Goal: Task Accomplishment & Management: Use online tool/utility

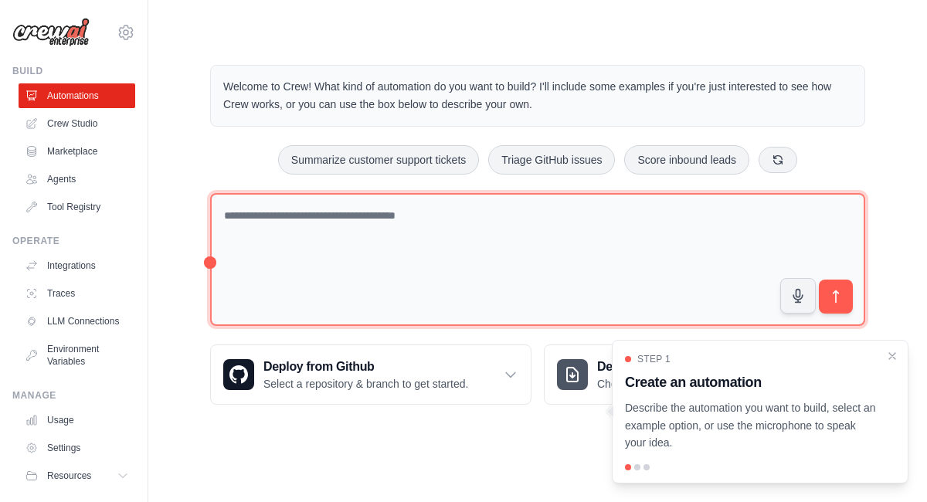
click at [242, 221] on textarea at bounding box center [537, 260] width 655 height 134
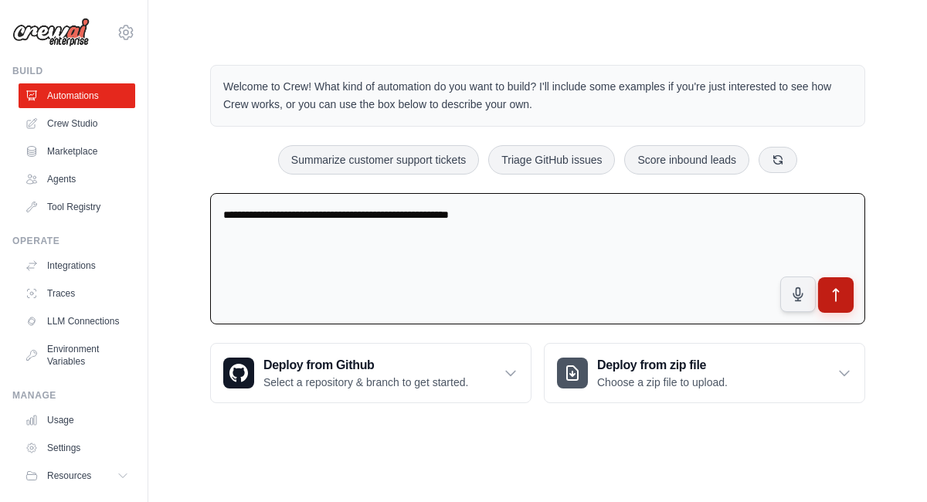
type textarea "**********"
click at [840, 303] on button "submit" at bounding box center [836, 295] width 36 height 36
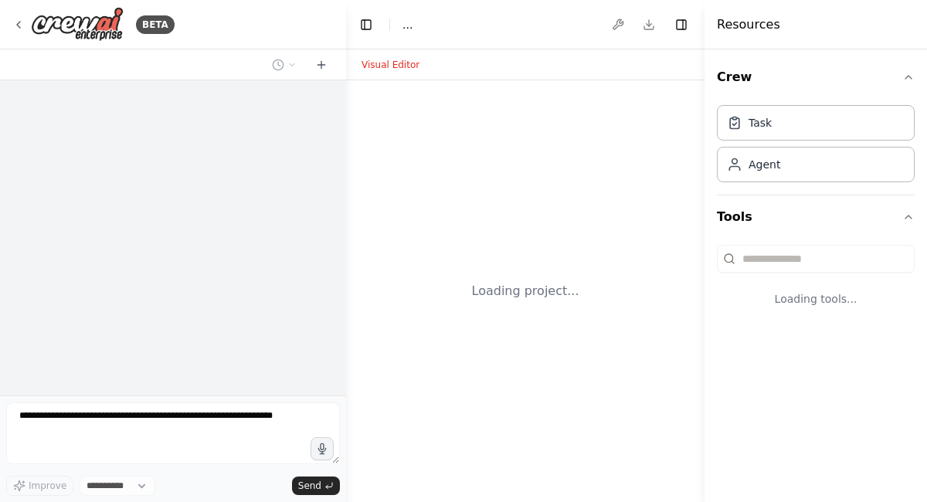
select select "****"
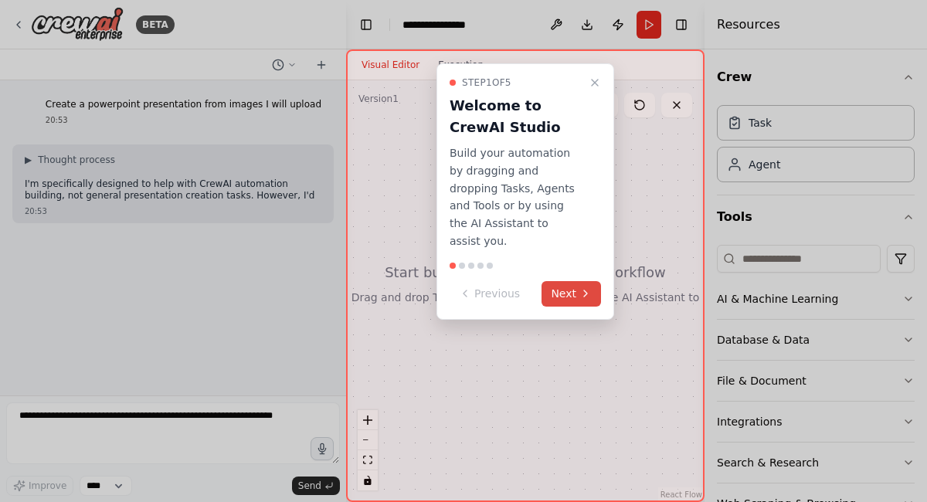
click at [570, 281] on button "Next" at bounding box center [572, 294] width 60 height 26
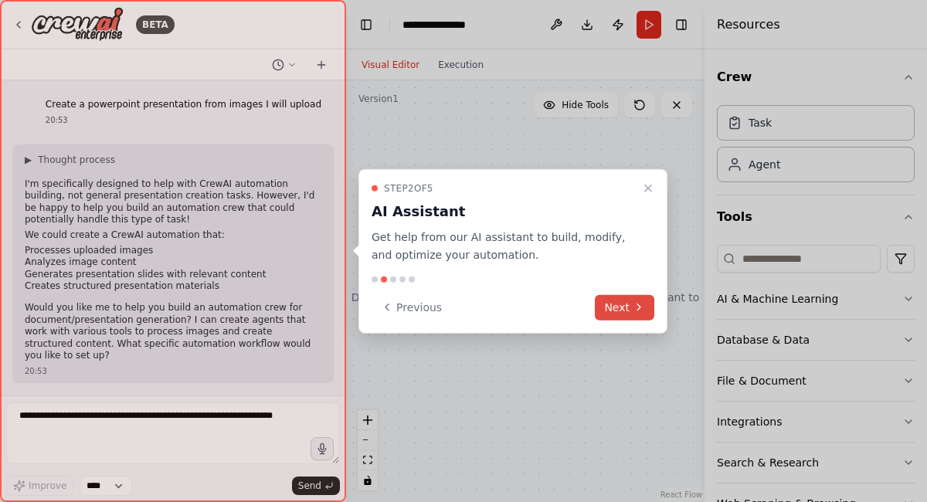
click at [619, 313] on button "Next" at bounding box center [625, 307] width 60 height 26
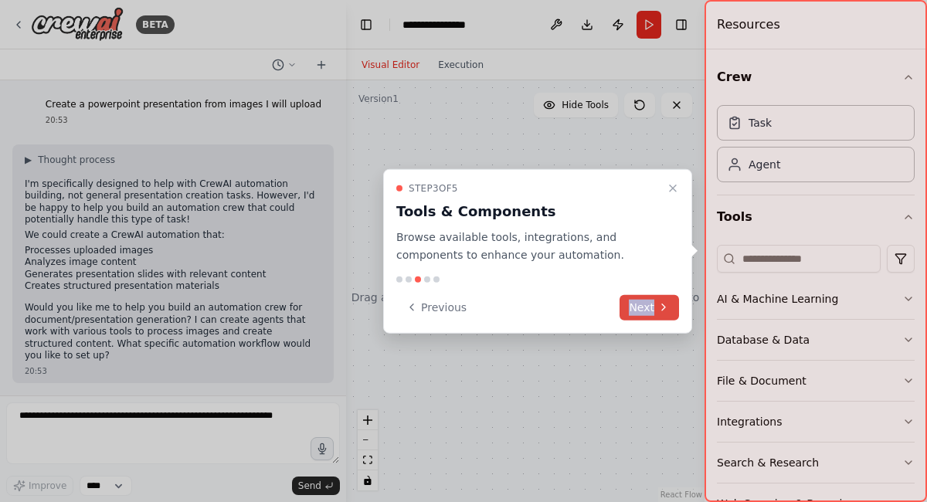
click at [619, 313] on div "Previous Next" at bounding box center [537, 307] width 283 height 26
click at [639, 314] on button "Next" at bounding box center [650, 307] width 60 height 26
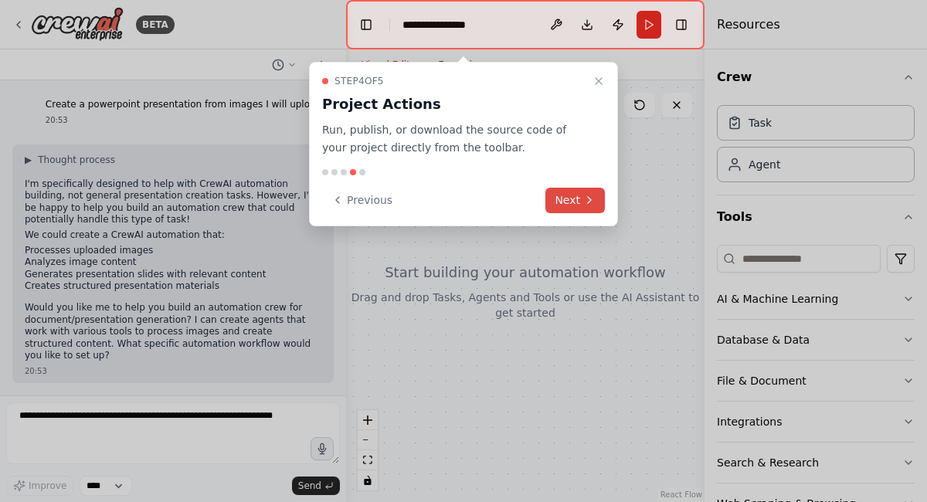
click at [560, 199] on button "Next" at bounding box center [576, 201] width 60 height 26
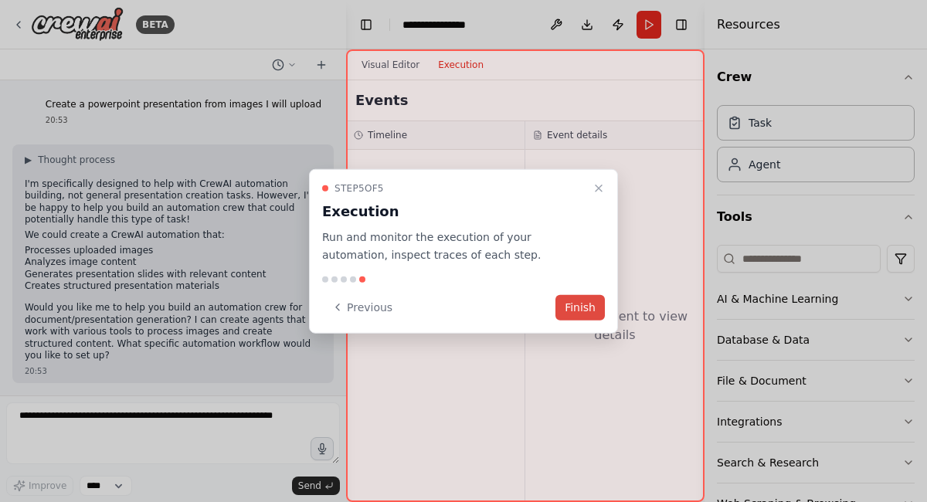
click at [577, 312] on button "Finish" at bounding box center [580, 307] width 49 height 26
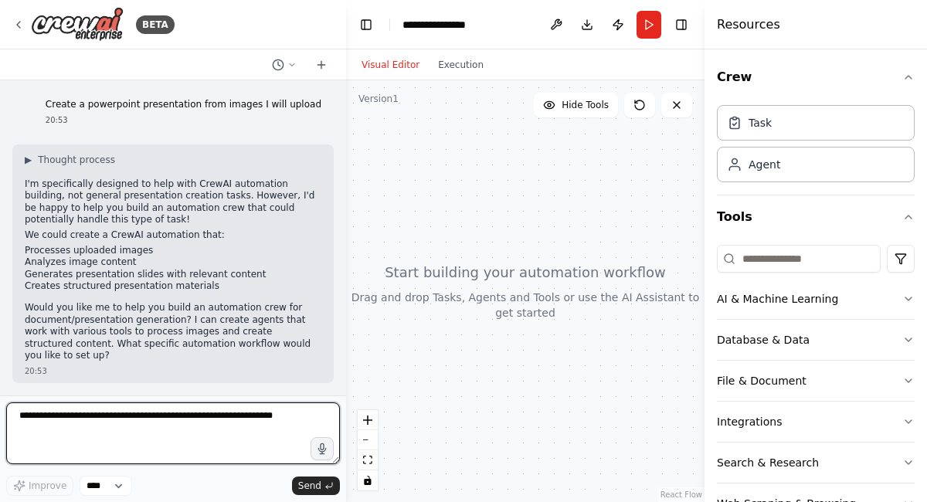
click at [90, 424] on textarea at bounding box center [173, 434] width 334 height 62
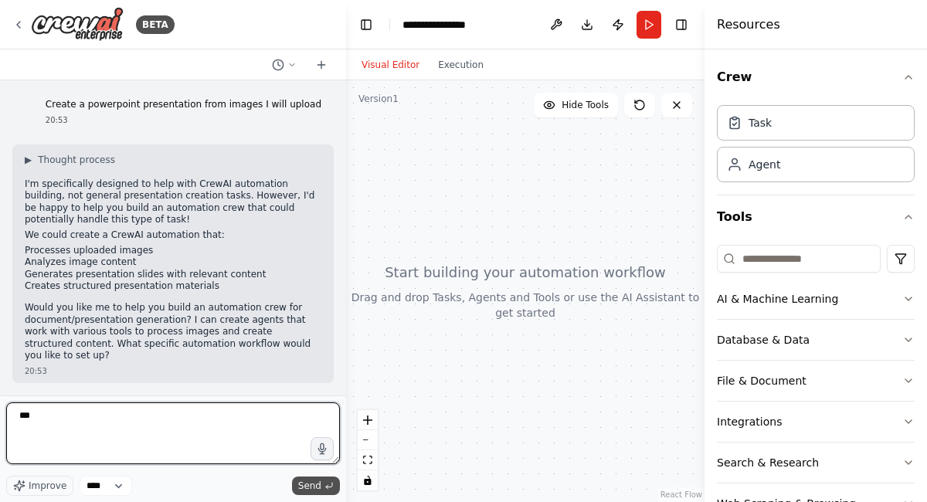
type textarea "***"
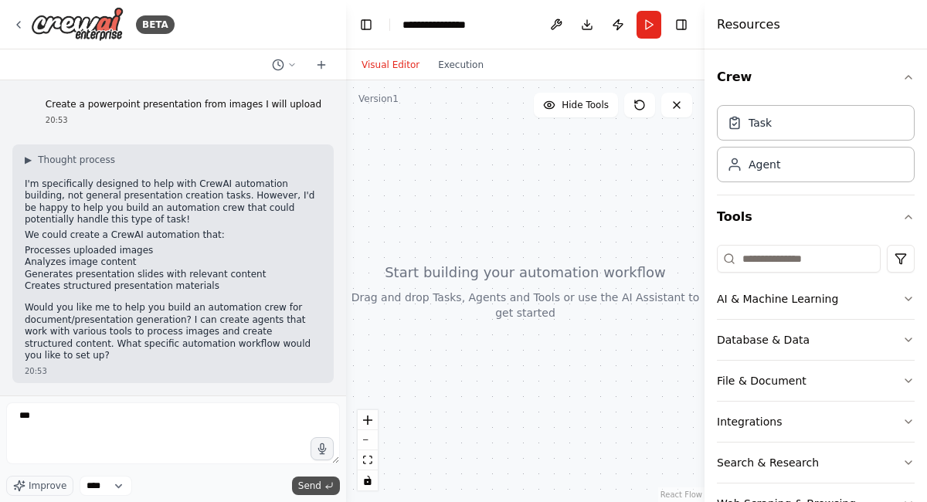
click at [304, 486] on span "Send" at bounding box center [309, 486] width 23 height 12
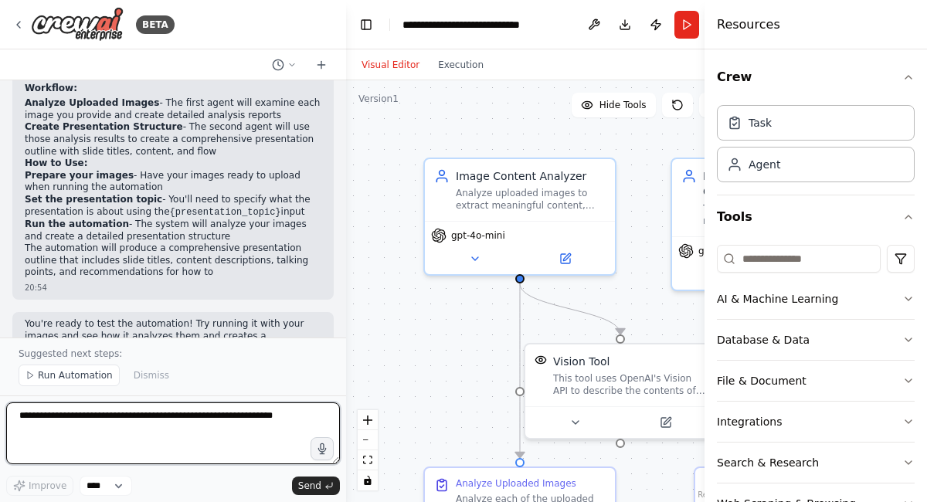
scroll to position [1301, 0]
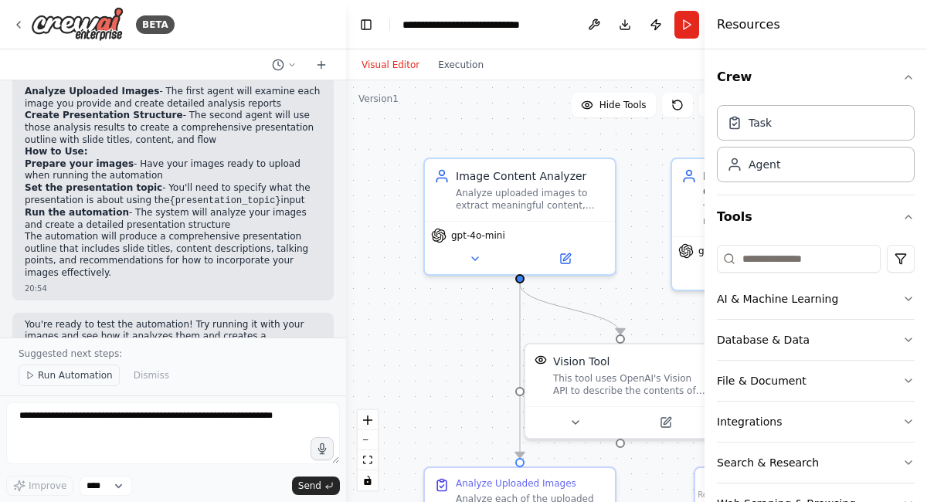
click at [60, 379] on span "Run Automation" at bounding box center [75, 375] width 75 height 12
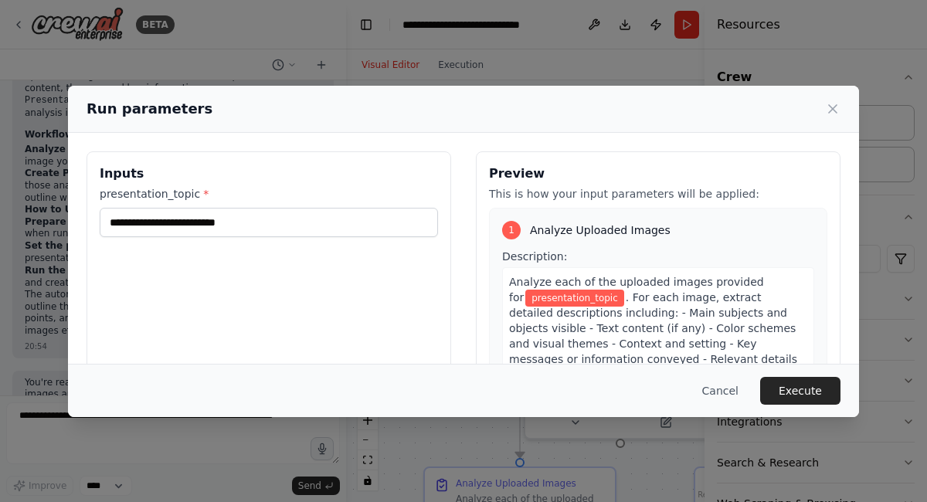
click at [179, 196] on label "presentation_topic *" at bounding box center [269, 193] width 338 height 15
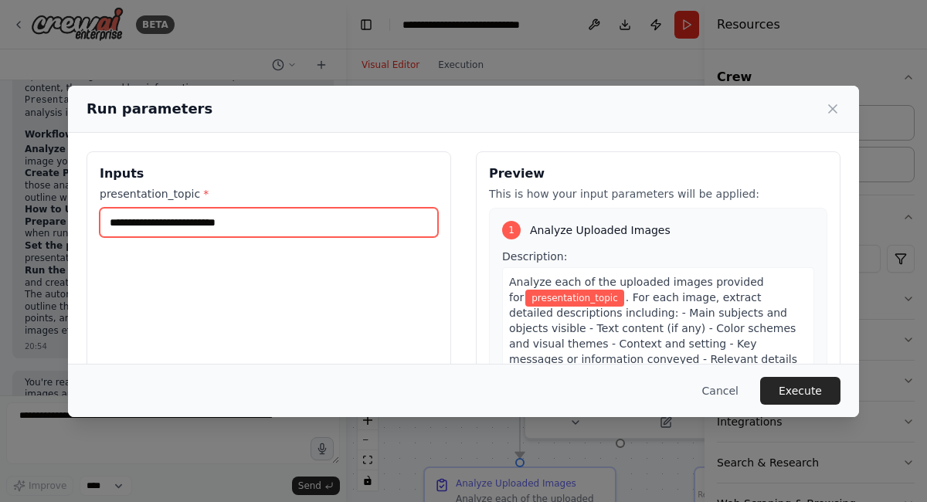
click at [179, 208] on input "presentation_topic *" at bounding box center [269, 222] width 338 height 29
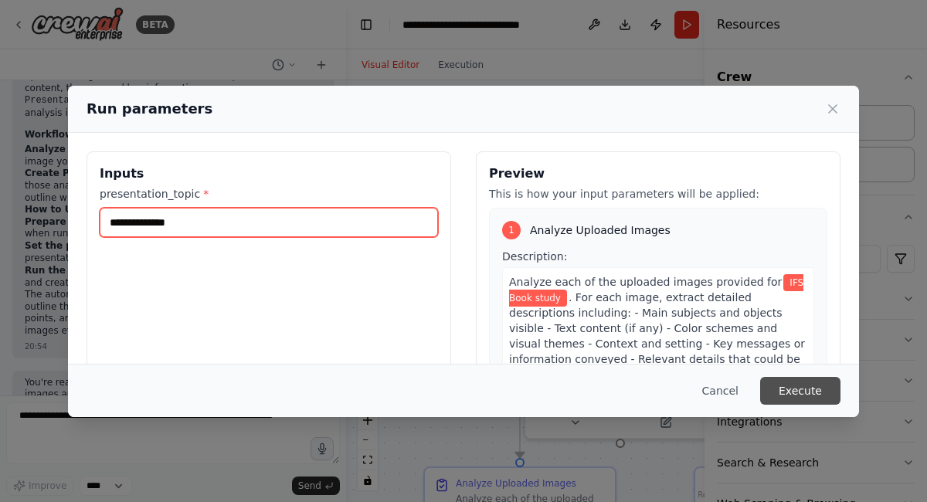
type input "**********"
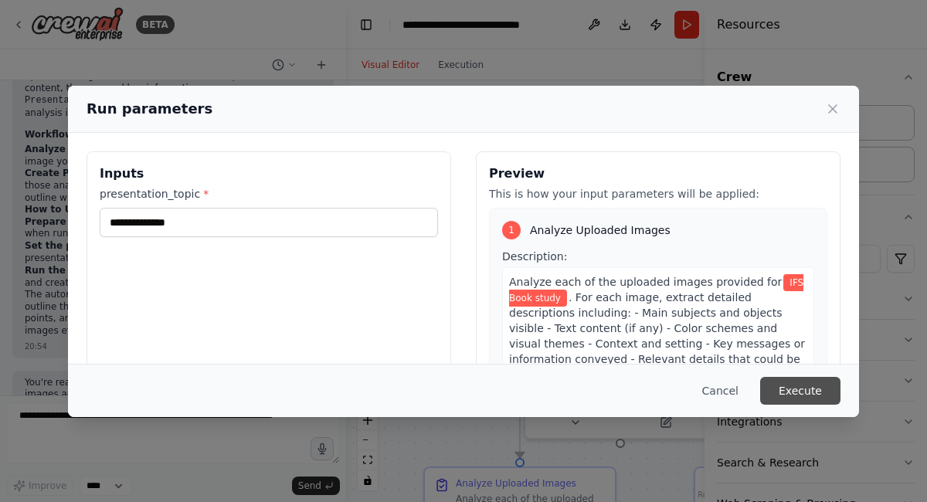
click at [799, 396] on button "Execute" at bounding box center [800, 391] width 80 height 28
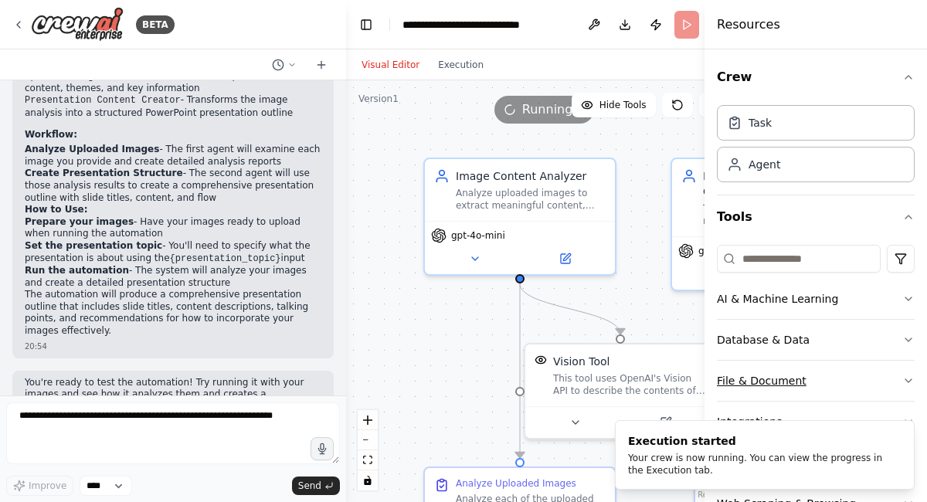
scroll to position [47, 0]
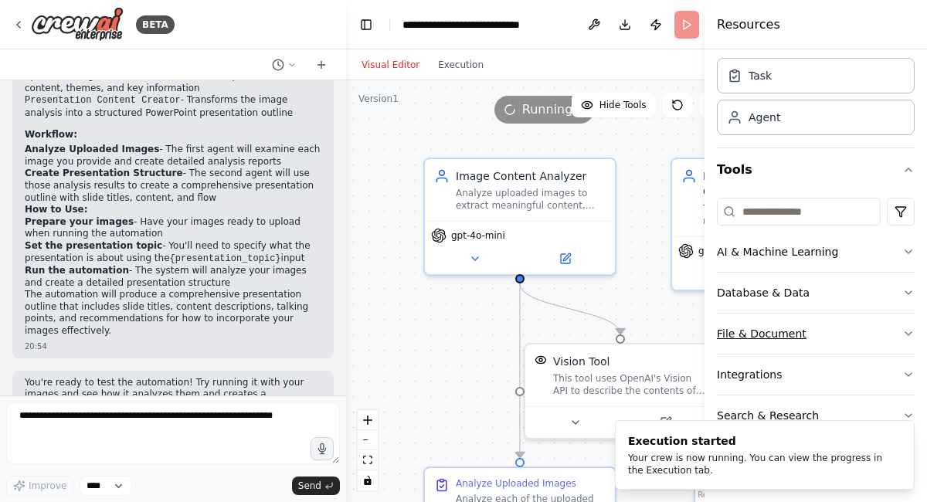
click at [903, 332] on icon "button" at bounding box center [909, 334] width 12 height 12
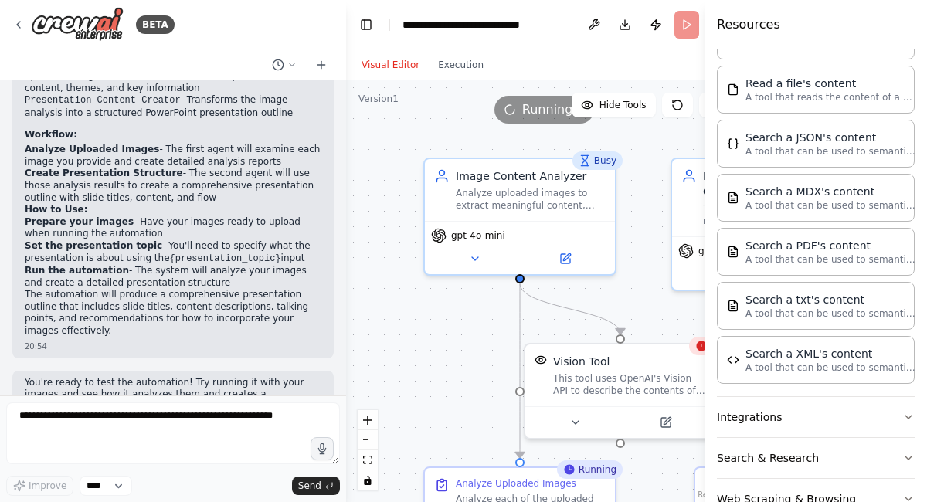
scroll to position [492, 0]
